Goal: Information Seeking & Learning: Learn about a topic

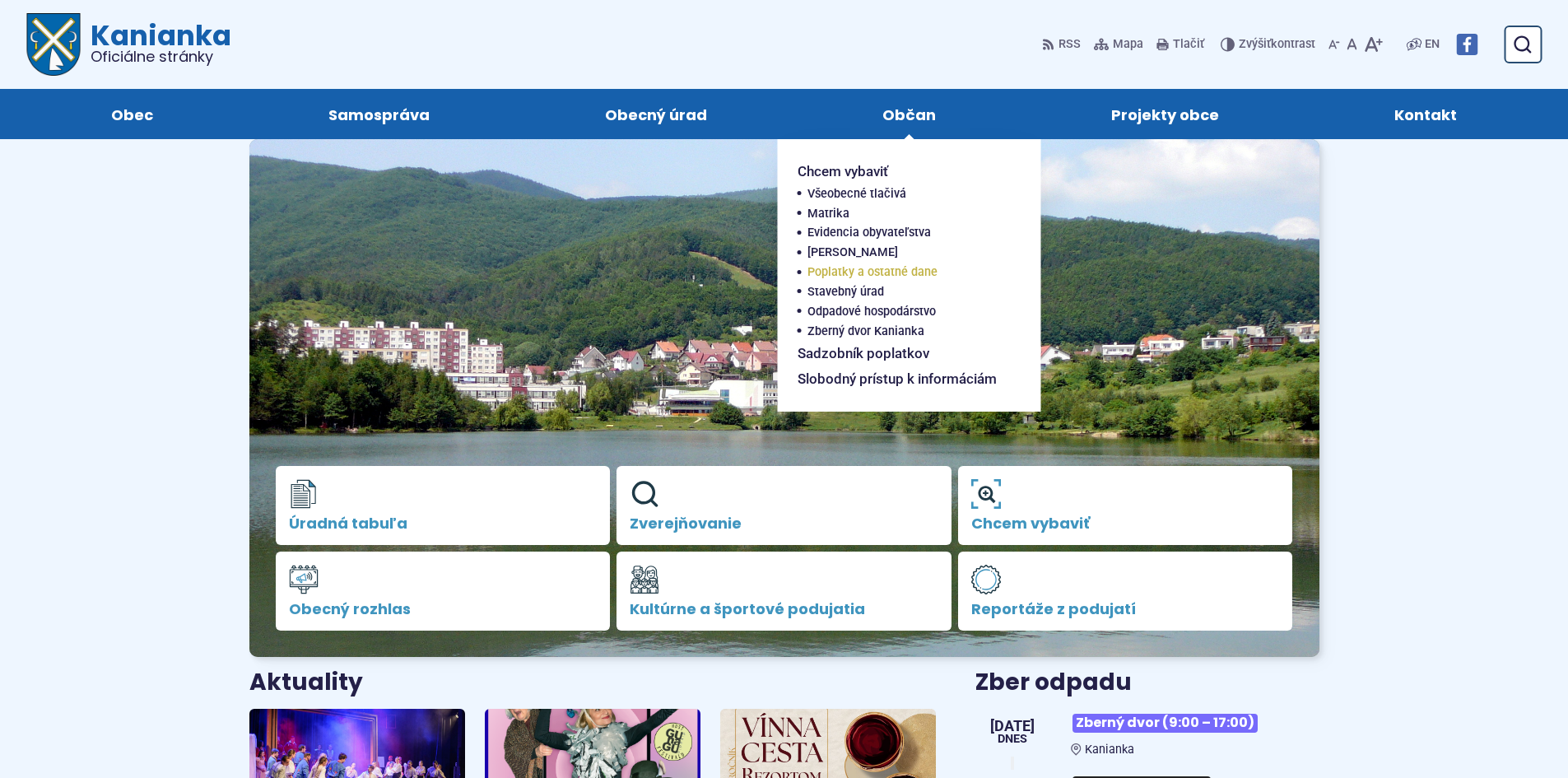
click at [862, 277] on span "Poplatky a ostatné dane" at bounding box center [872, 273] width 130 height 19
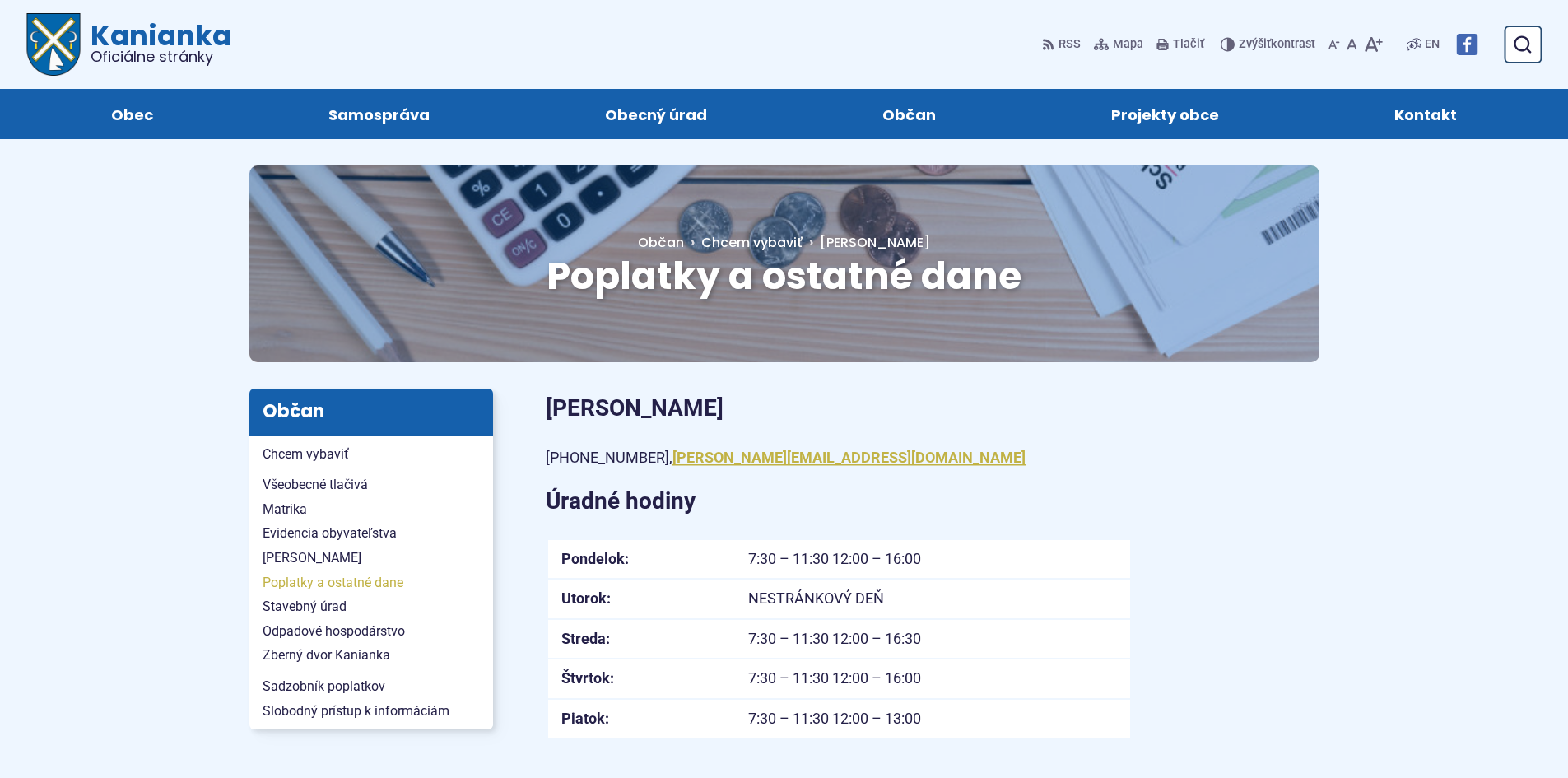
click at [343, 584] on span "Poplatky a ostatné dane" at bounding box center [372, 582] width 217 height 24
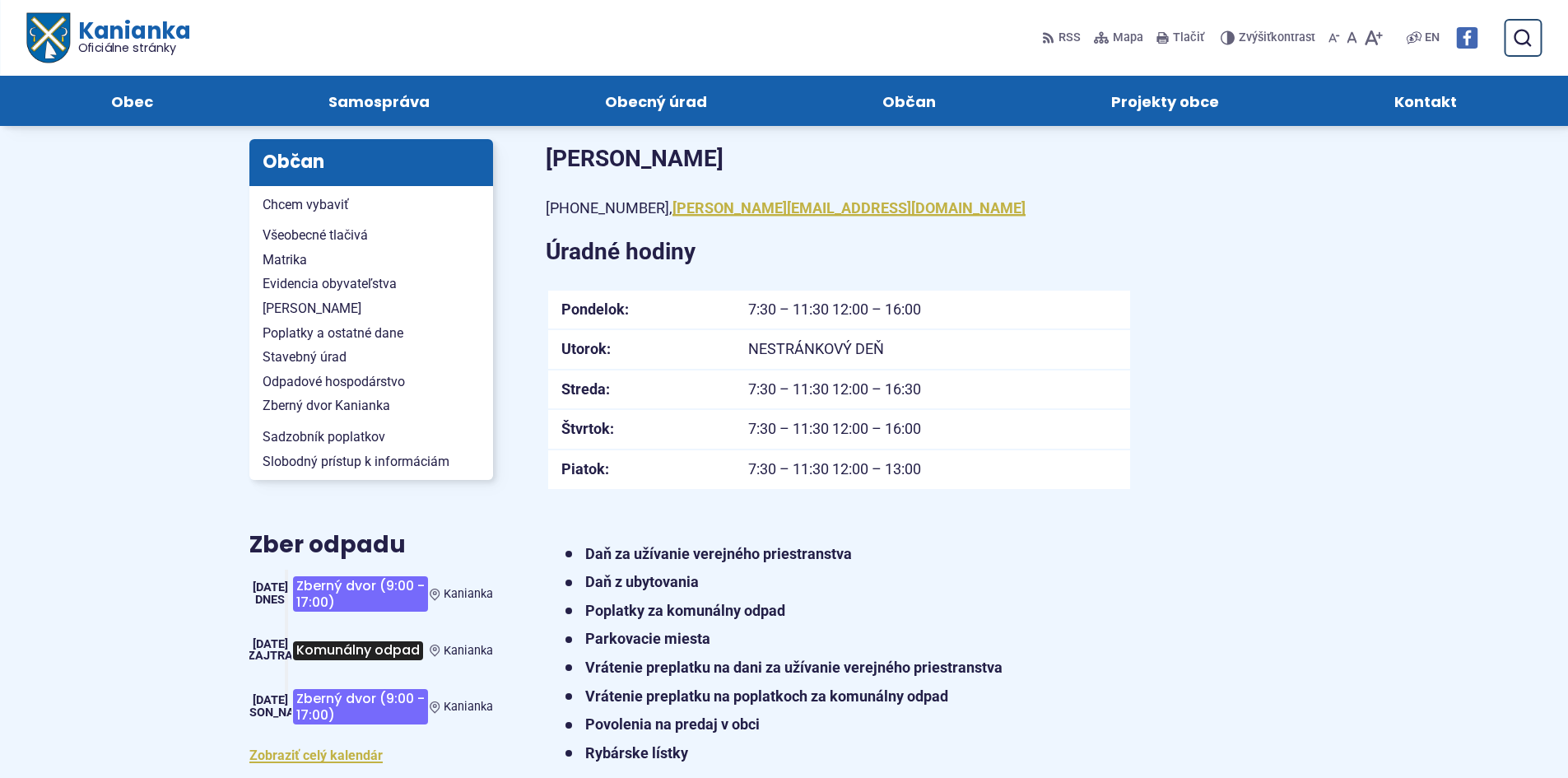
scroll to position [165, 0]
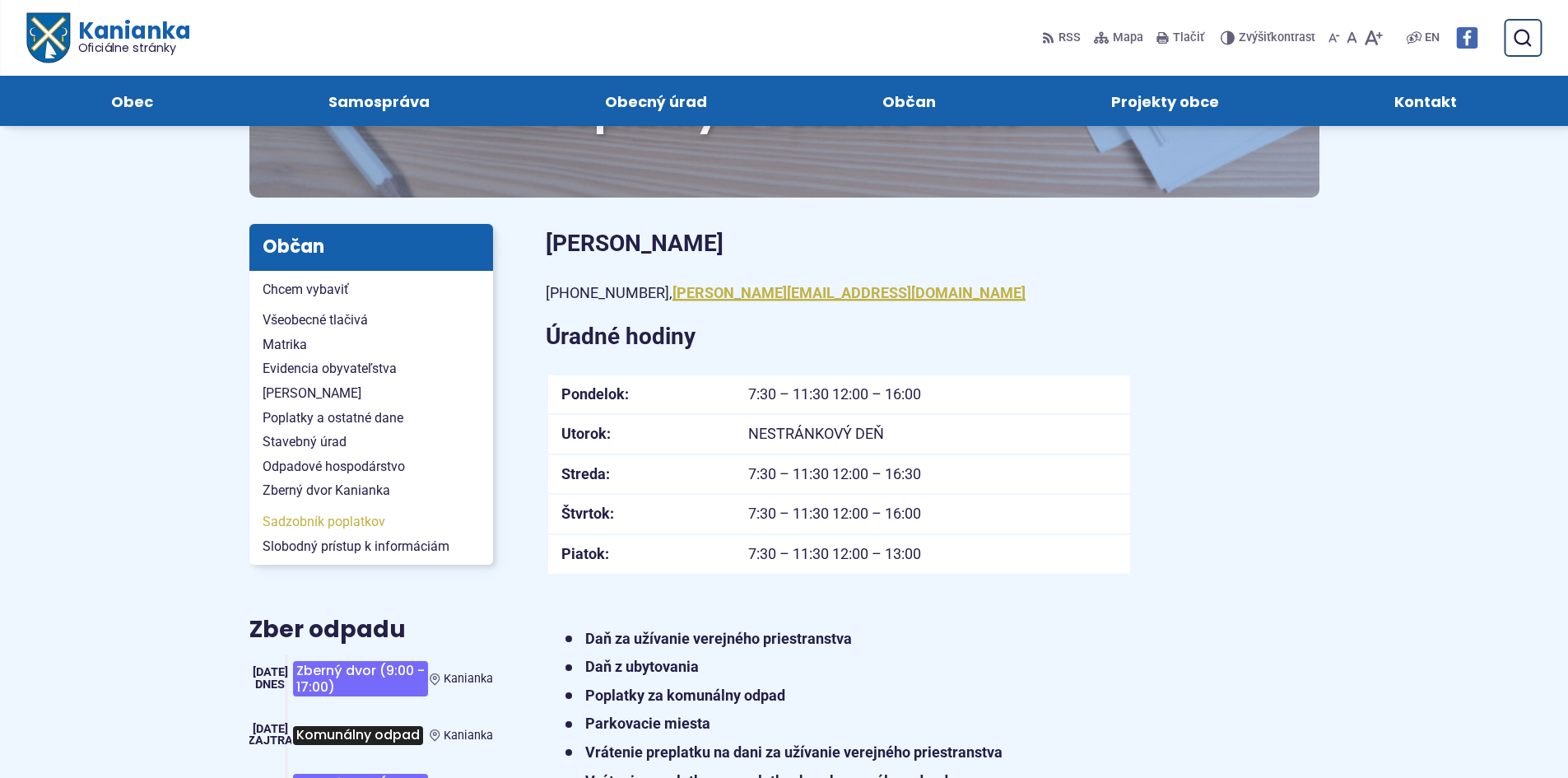
click at [343, 526] on span "Sadzobník poplatkov" at bounding box center [372, 521] width 217 height 24
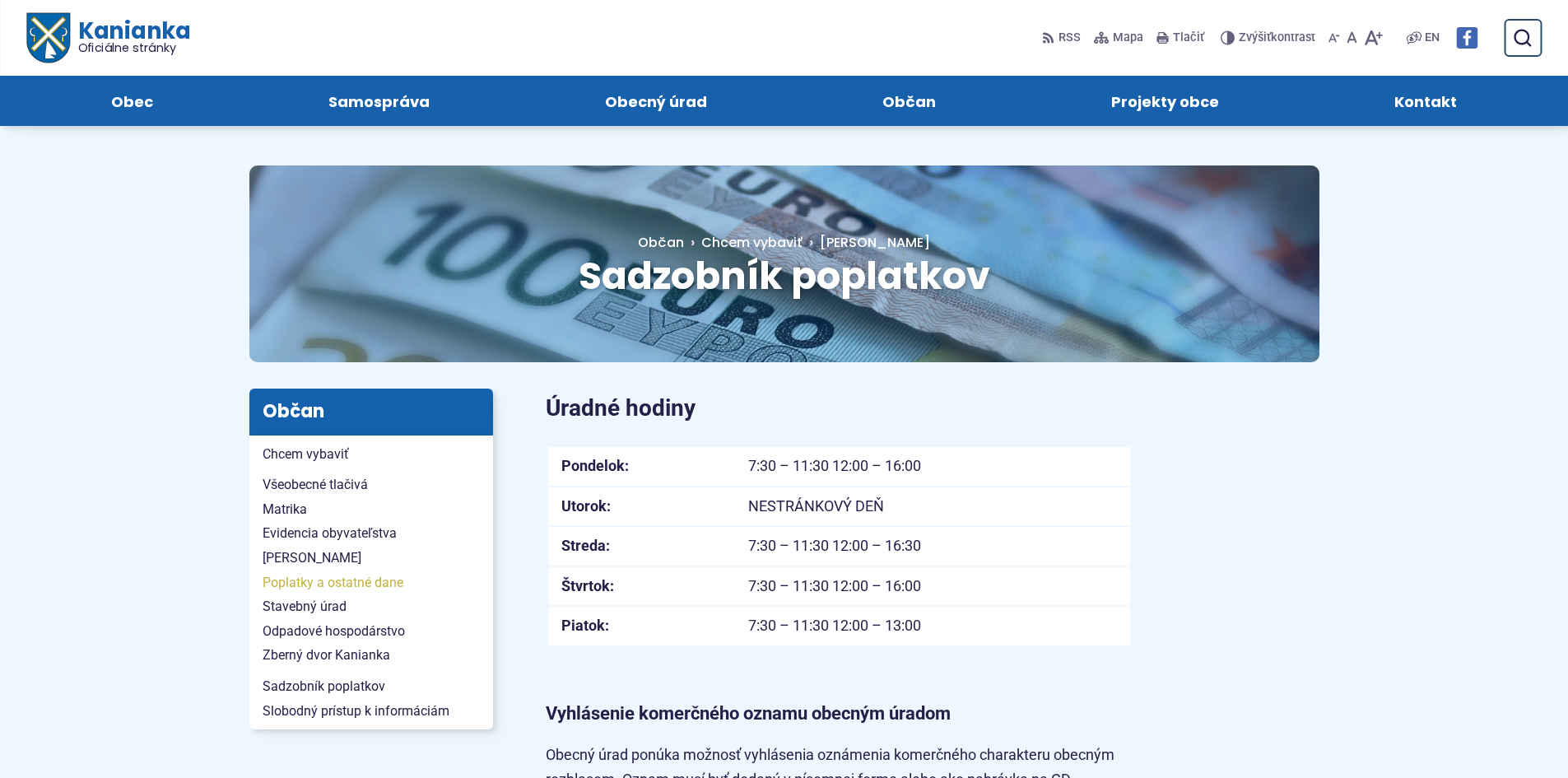
click at [344, 584] on span "Poplatky a ostatné dane" at bounding box center [372, 582] width 217 height 24
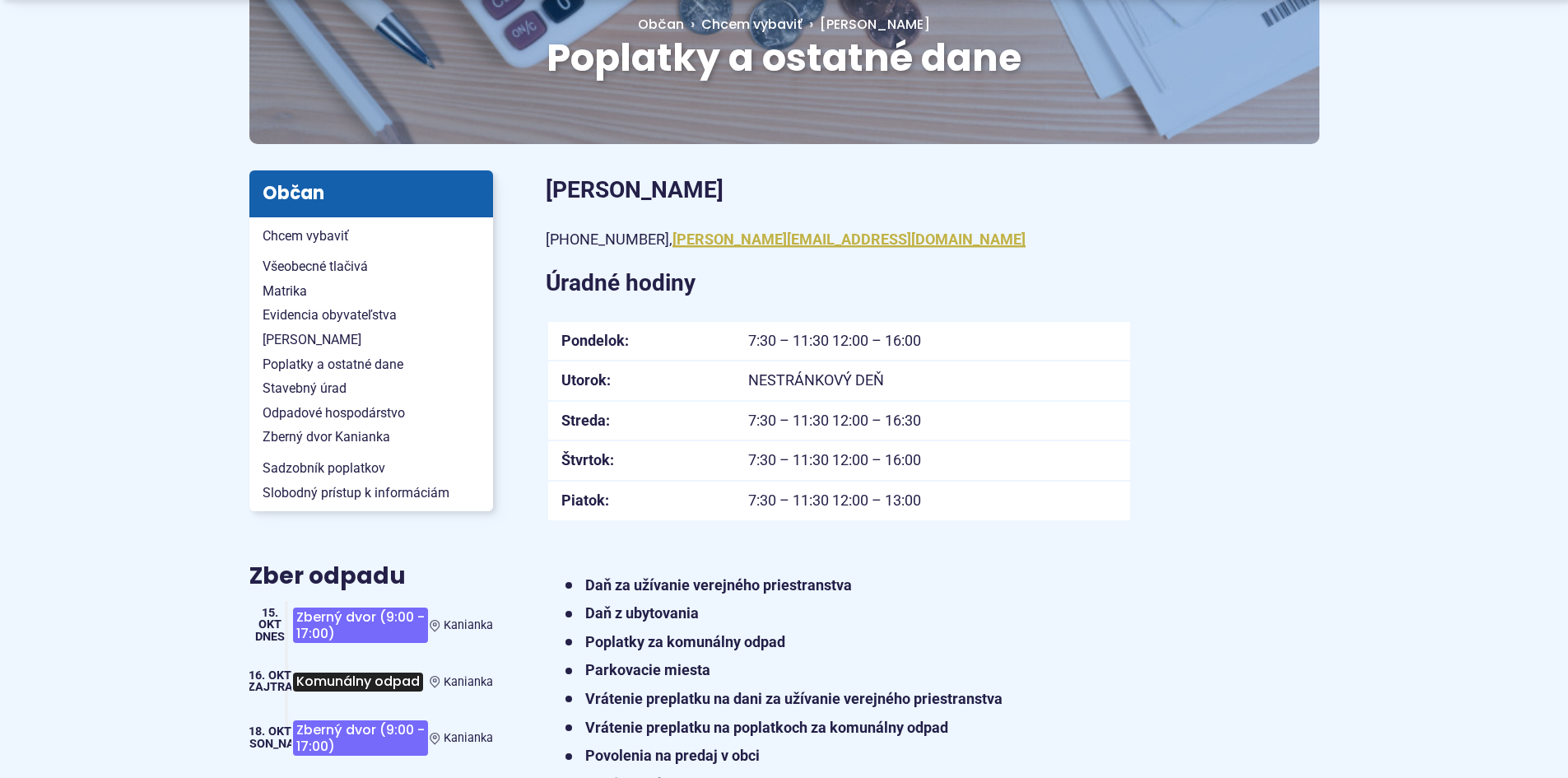
scroll to position [246, 0]
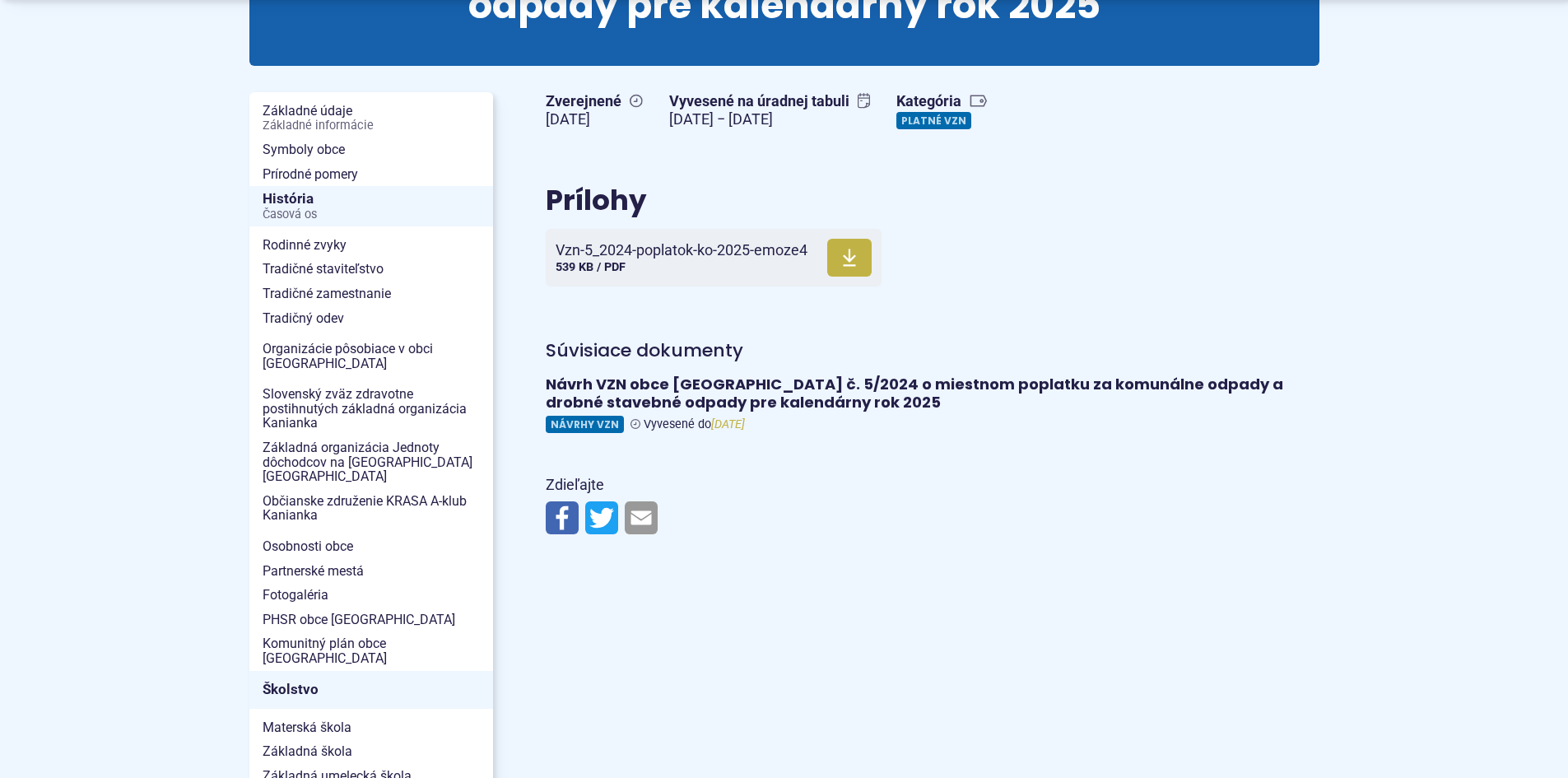
scroll to position [329, 0]
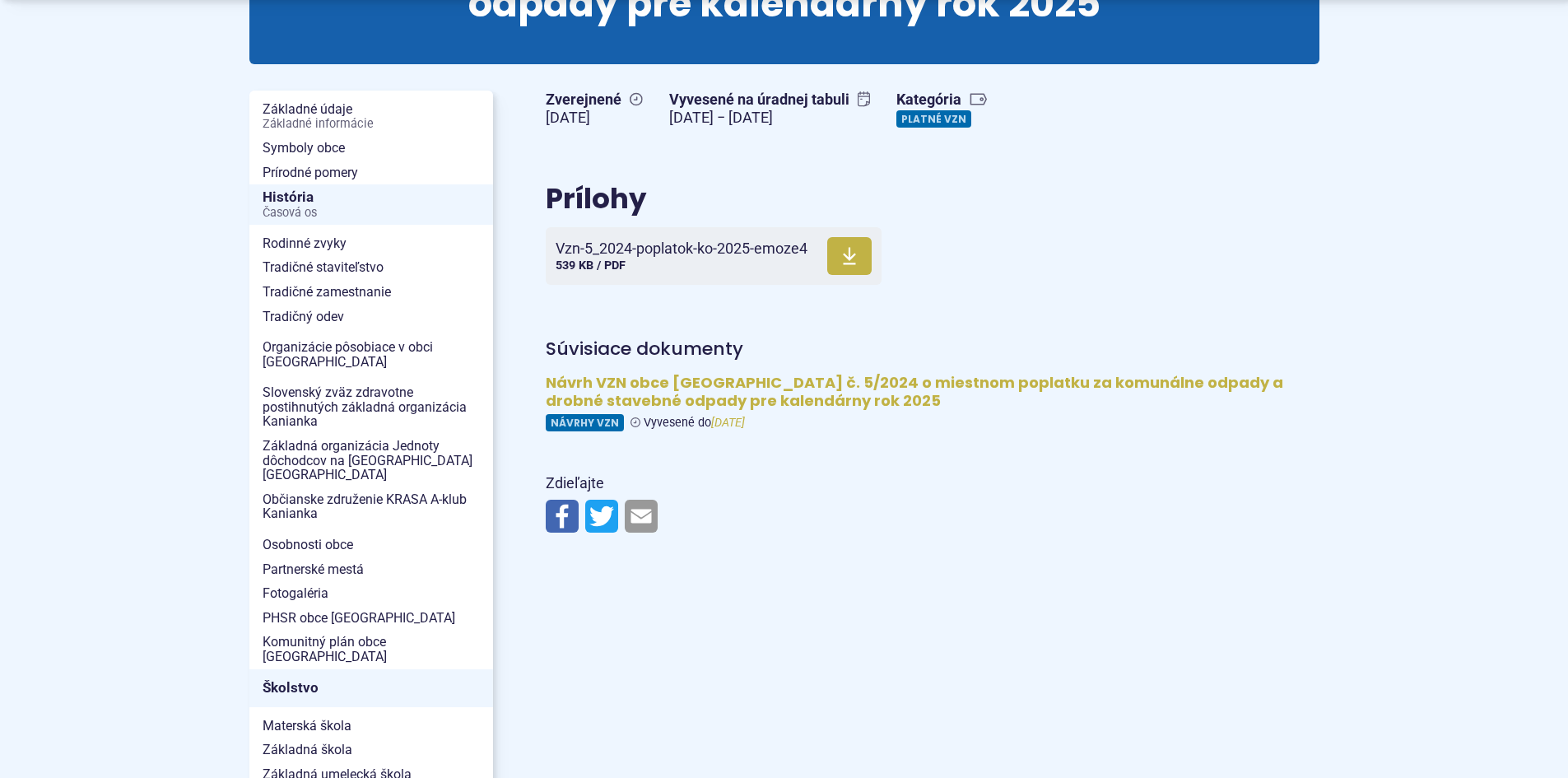
click at [580, 426] on figure at bounding box center [931, 402] width 773 height 57
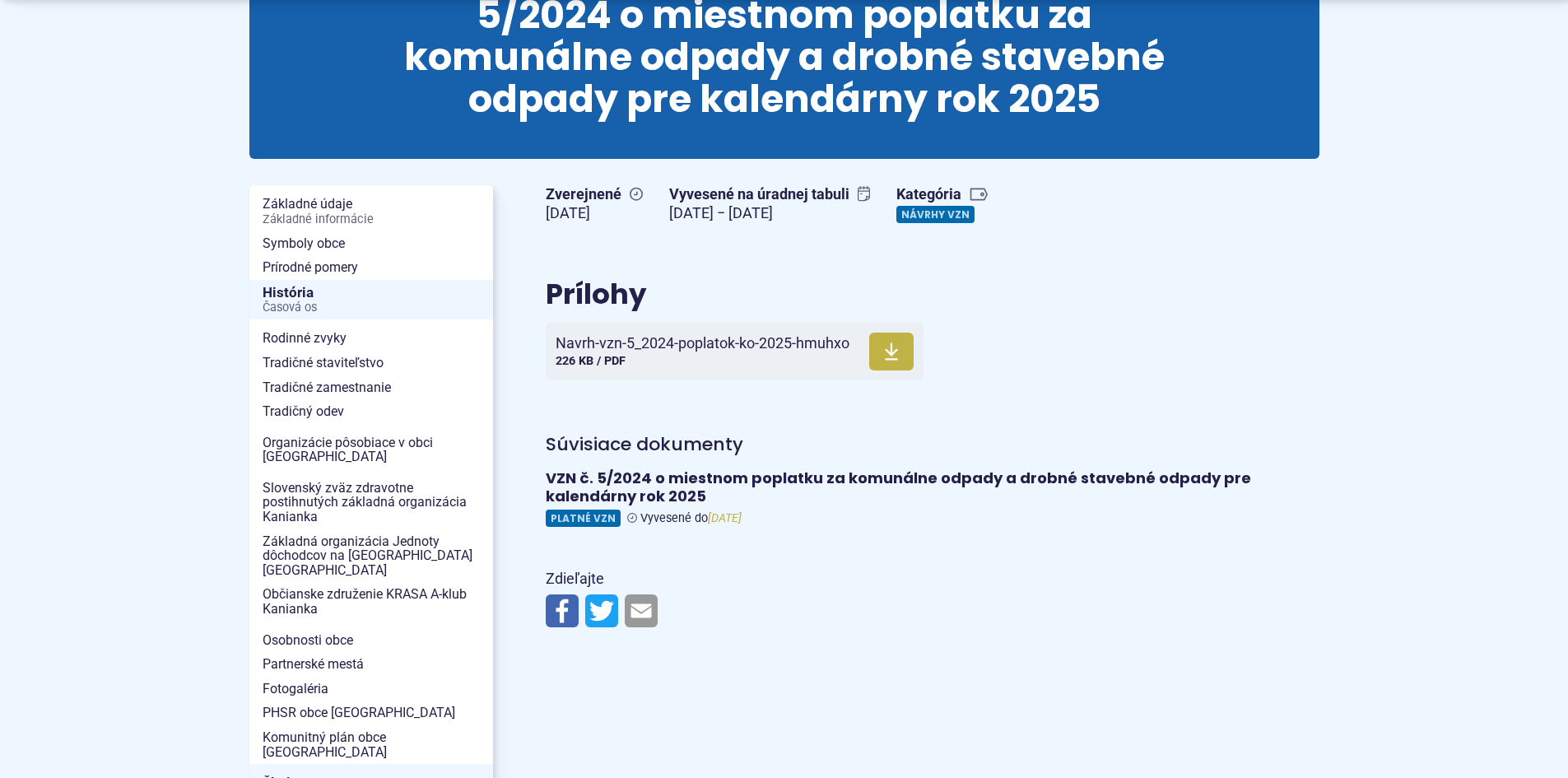
scroll to position [329, 0]
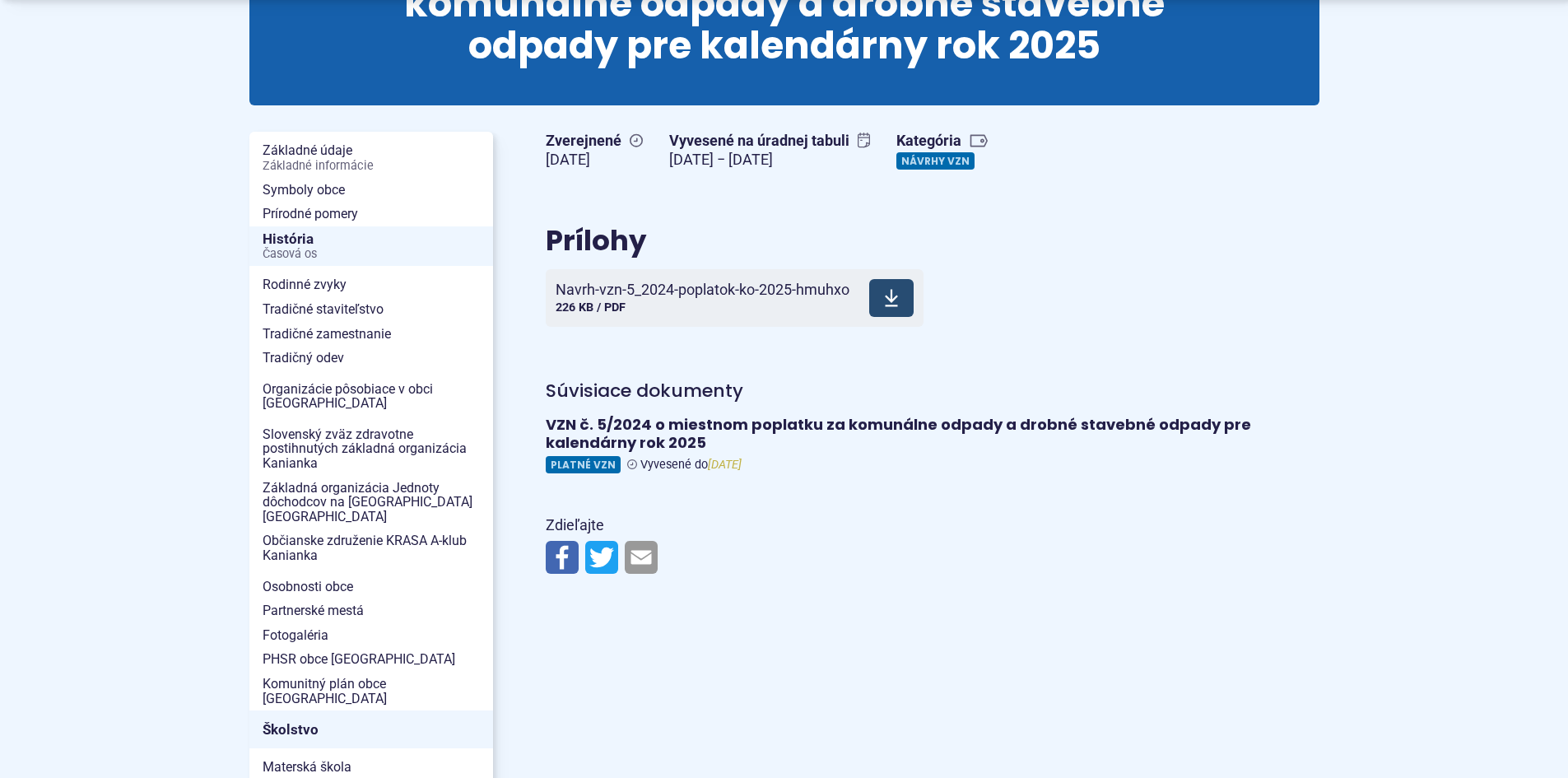
click at [892, 304] on icon at bounding box center [891, 298] width 15 height 19
